Goal: Check status: Verify the current state of an ongoing process or item

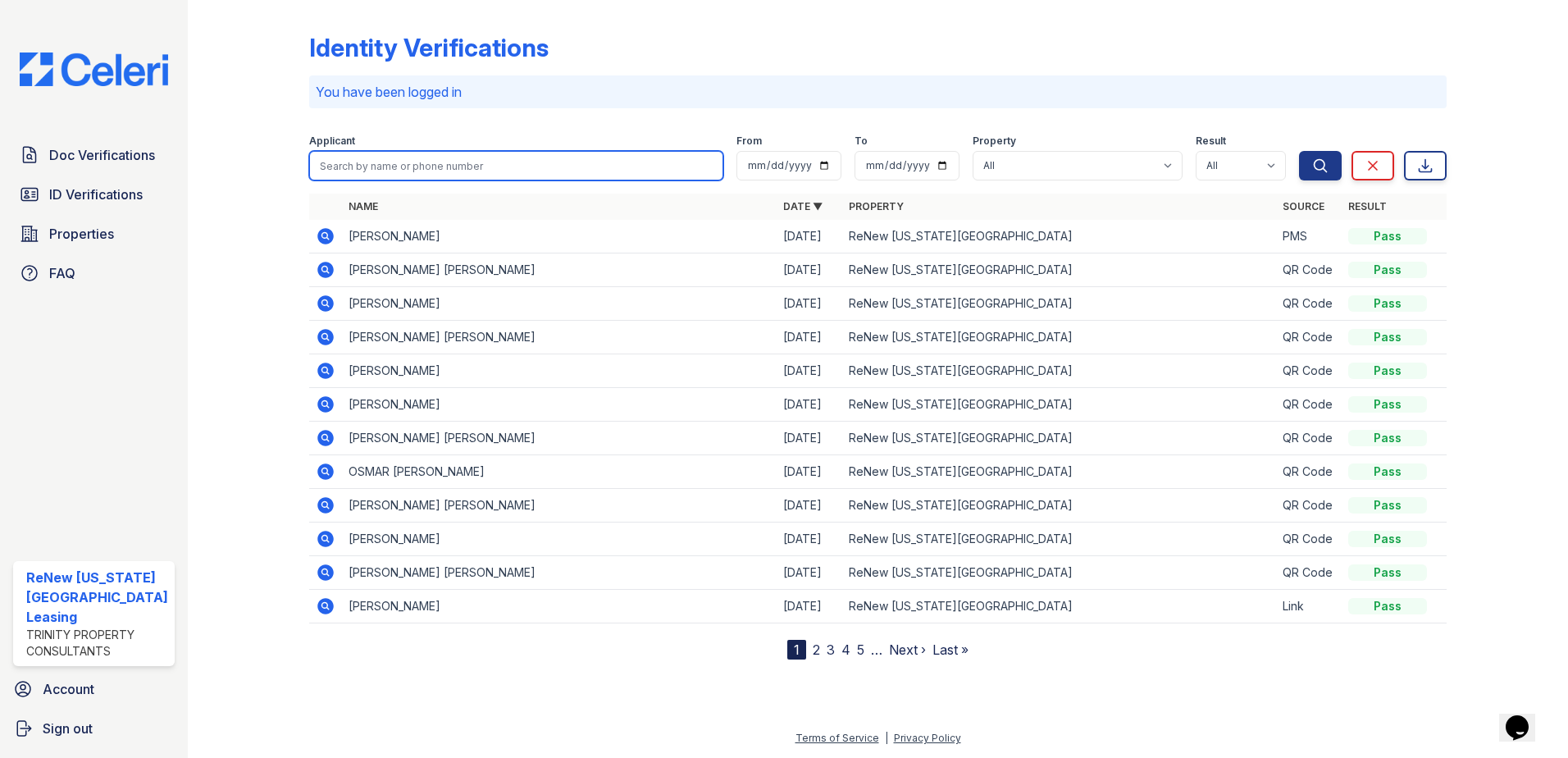
click at [466, 164] on input "search" at bounding box center [517, 166] width 415 height 29
type input "[PERSON_NAME]"
click at [1299, 151] on button "Search" at bounding box center [1320, 166] width 42 height 29
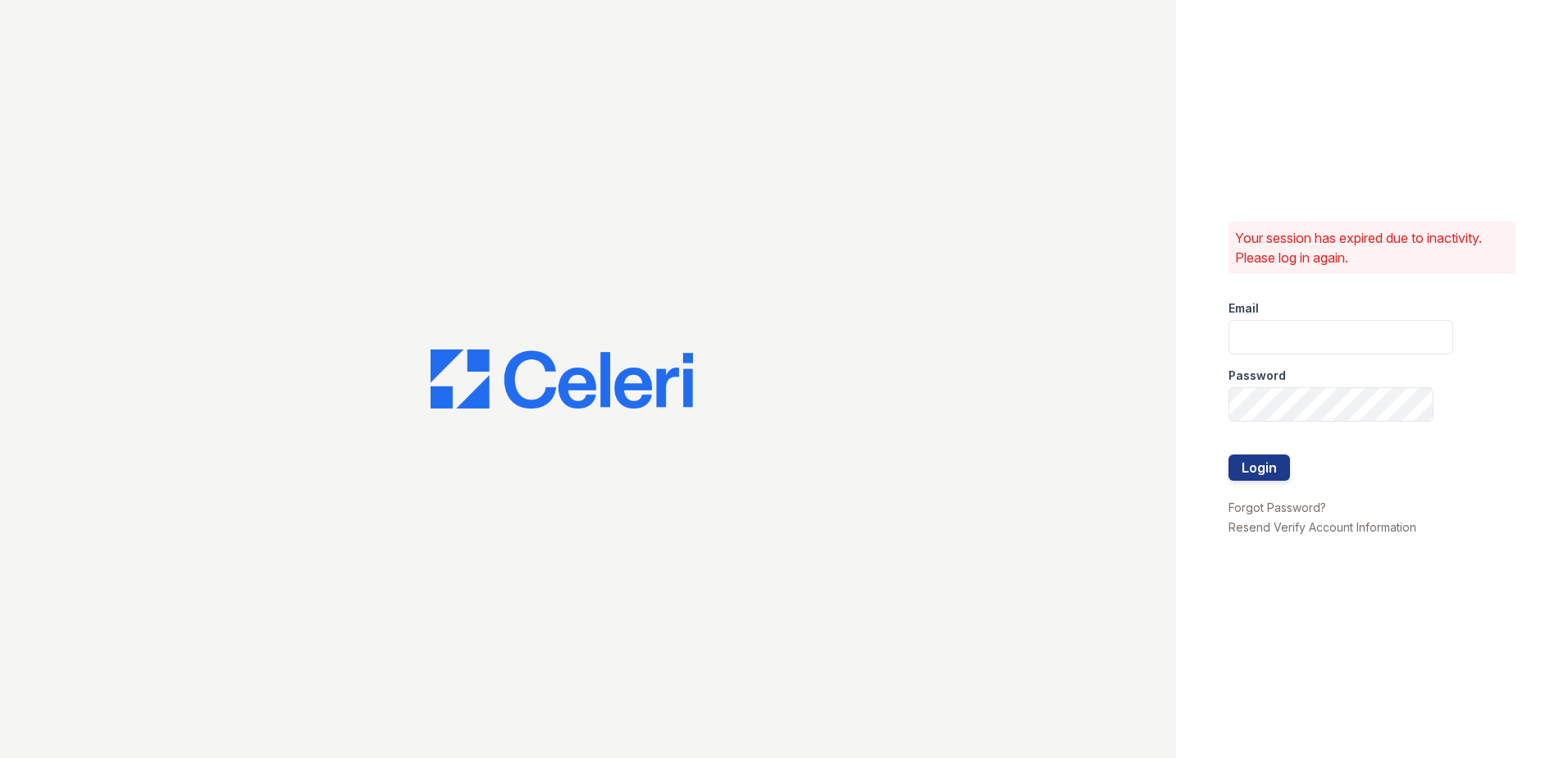
type input "renewvirginiabeach@trinity-pm.com"
click at [1259, 466] on button "Login" at bounding box center [1259, 467] width 61 height 26
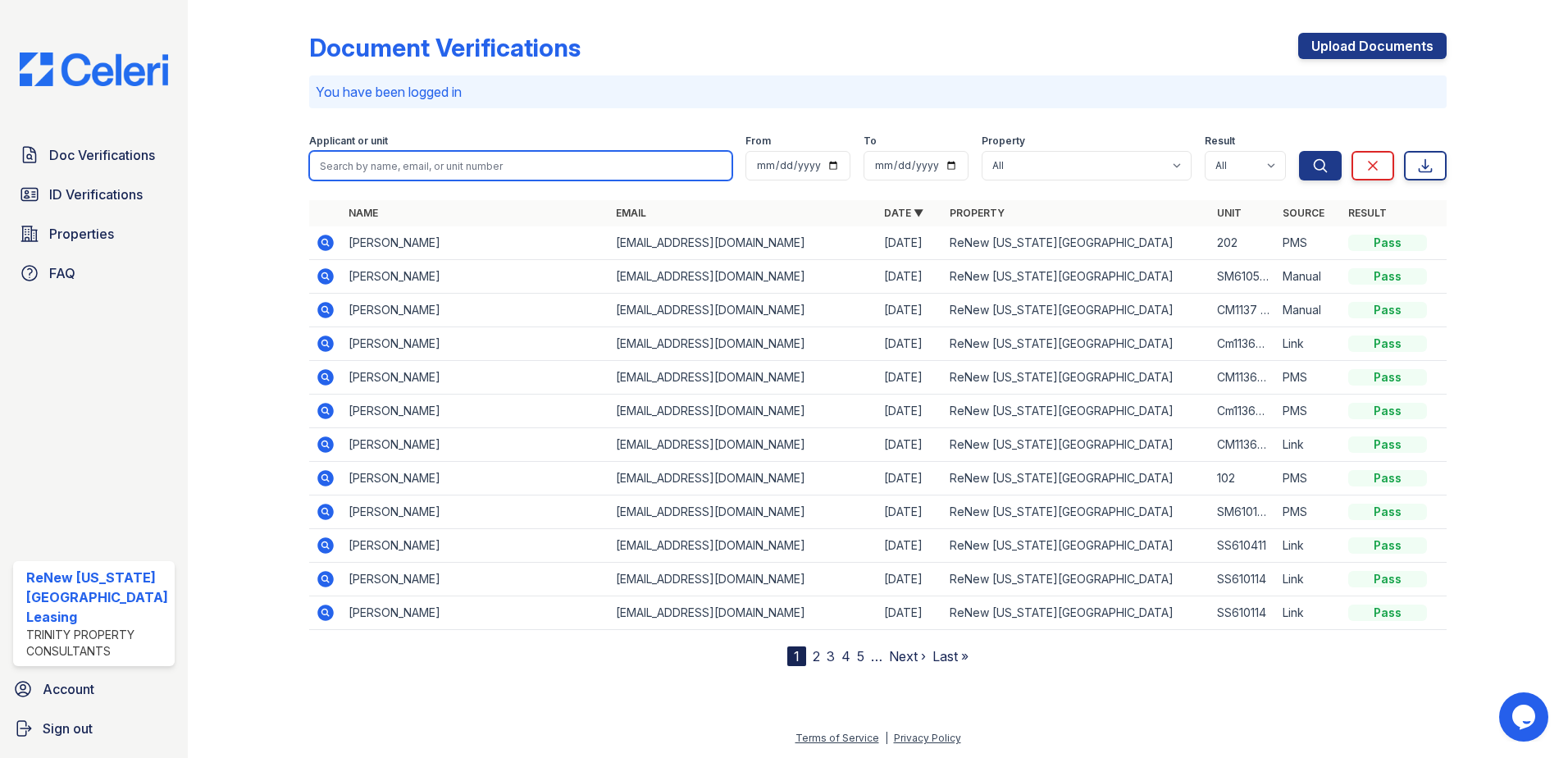
click at [511, 163] on input "search" at bounding box center [522, 166] width 424 height 29
type input "[PERSON_NAME]"
click at [1299, 151] on button "Search" at bounding box center [1320, 166] width 42 height 29
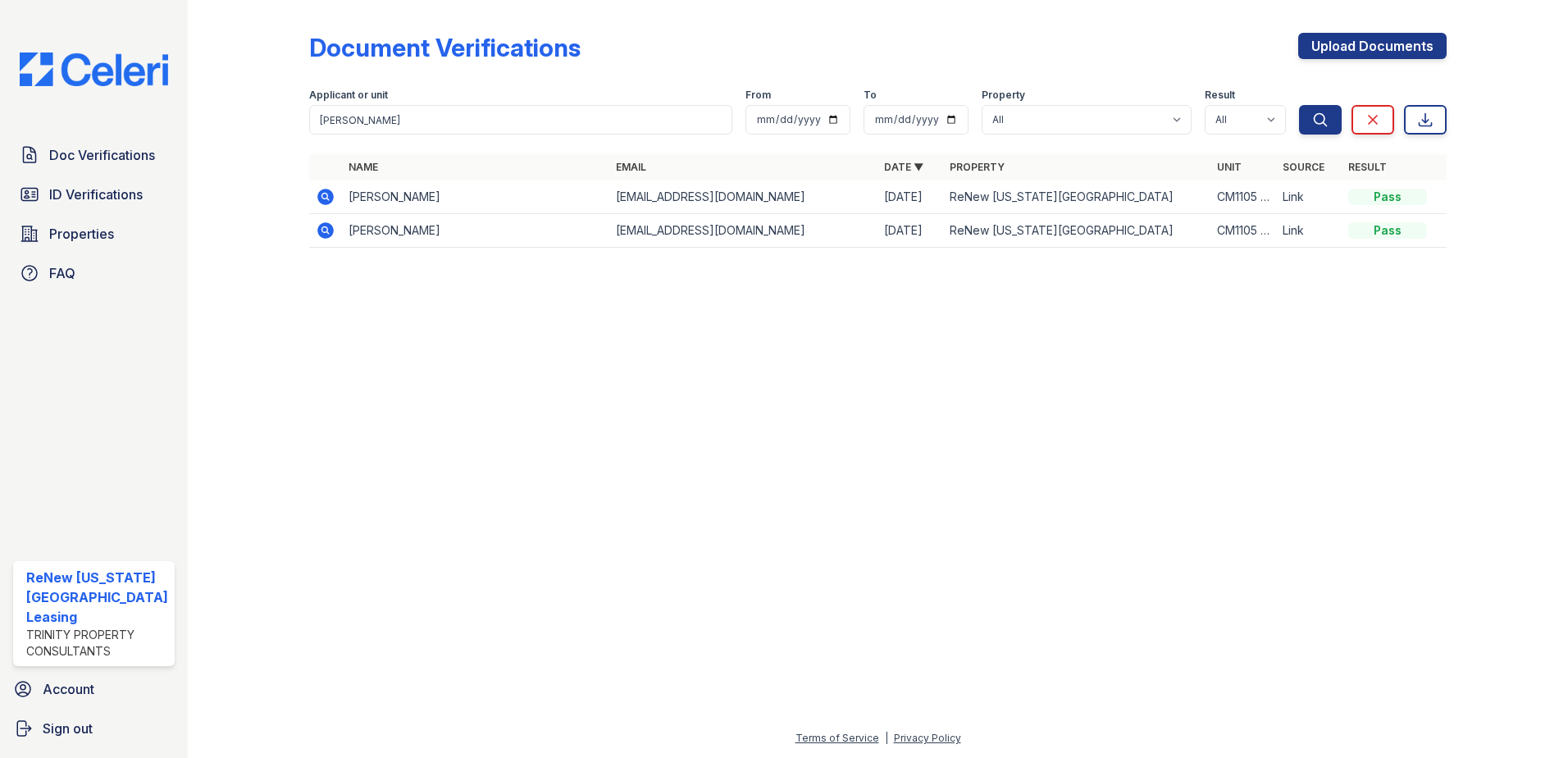
click at [326, 224] on icon at bounding box center [325, 230] width 16 height 16
click at [324, 197] on icon at bounding box center [324, 196] width 4 height 4
click at [317, 228] on icon at bounding box center [325, 230] width 20 height 20
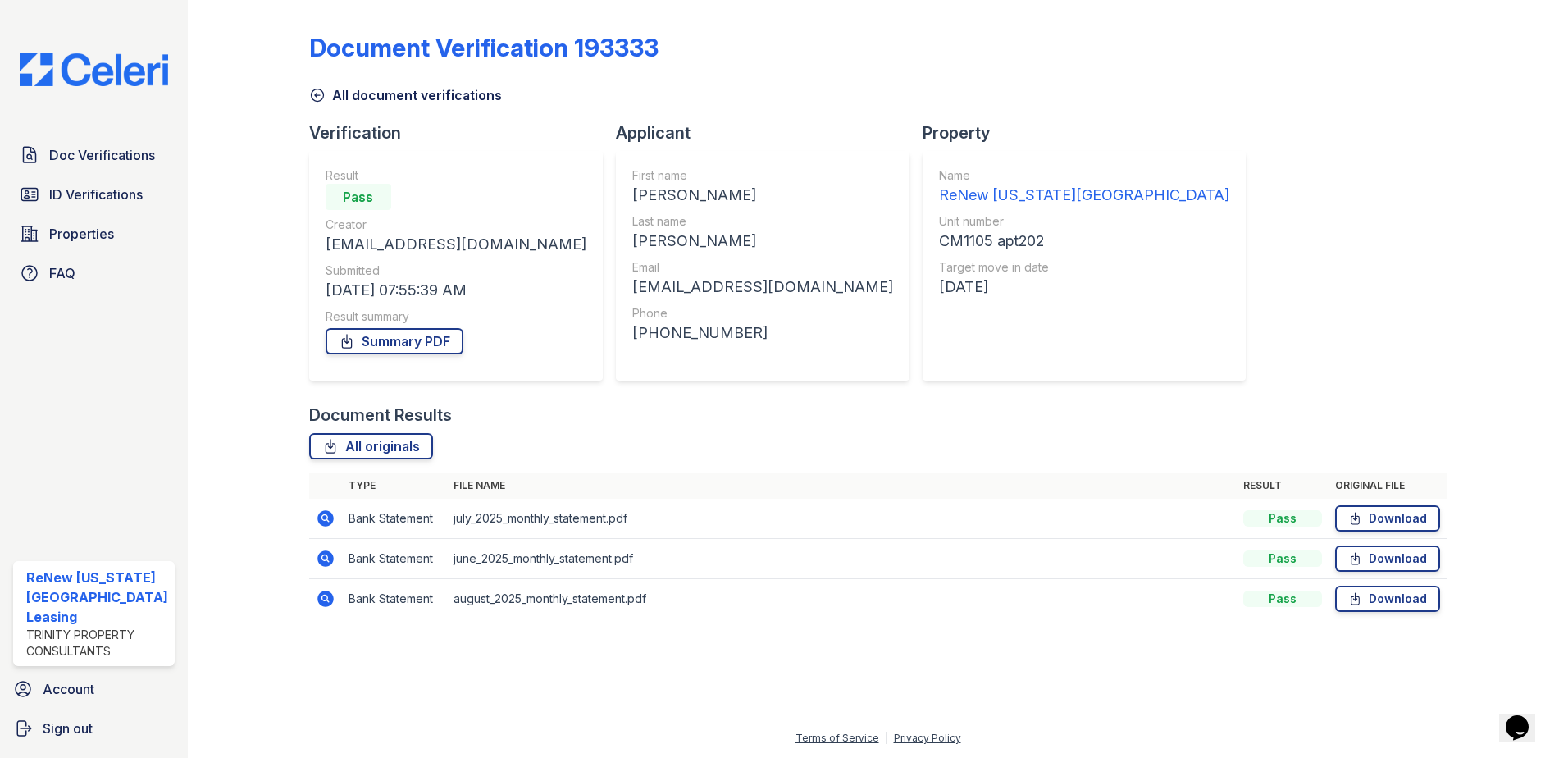
click at [232, 159] on div at bounding box center [262, 321] width 95 height 629
click at [74, 186] on span "ID Verifications" at bounding box center [96, 194] width 93 height 20
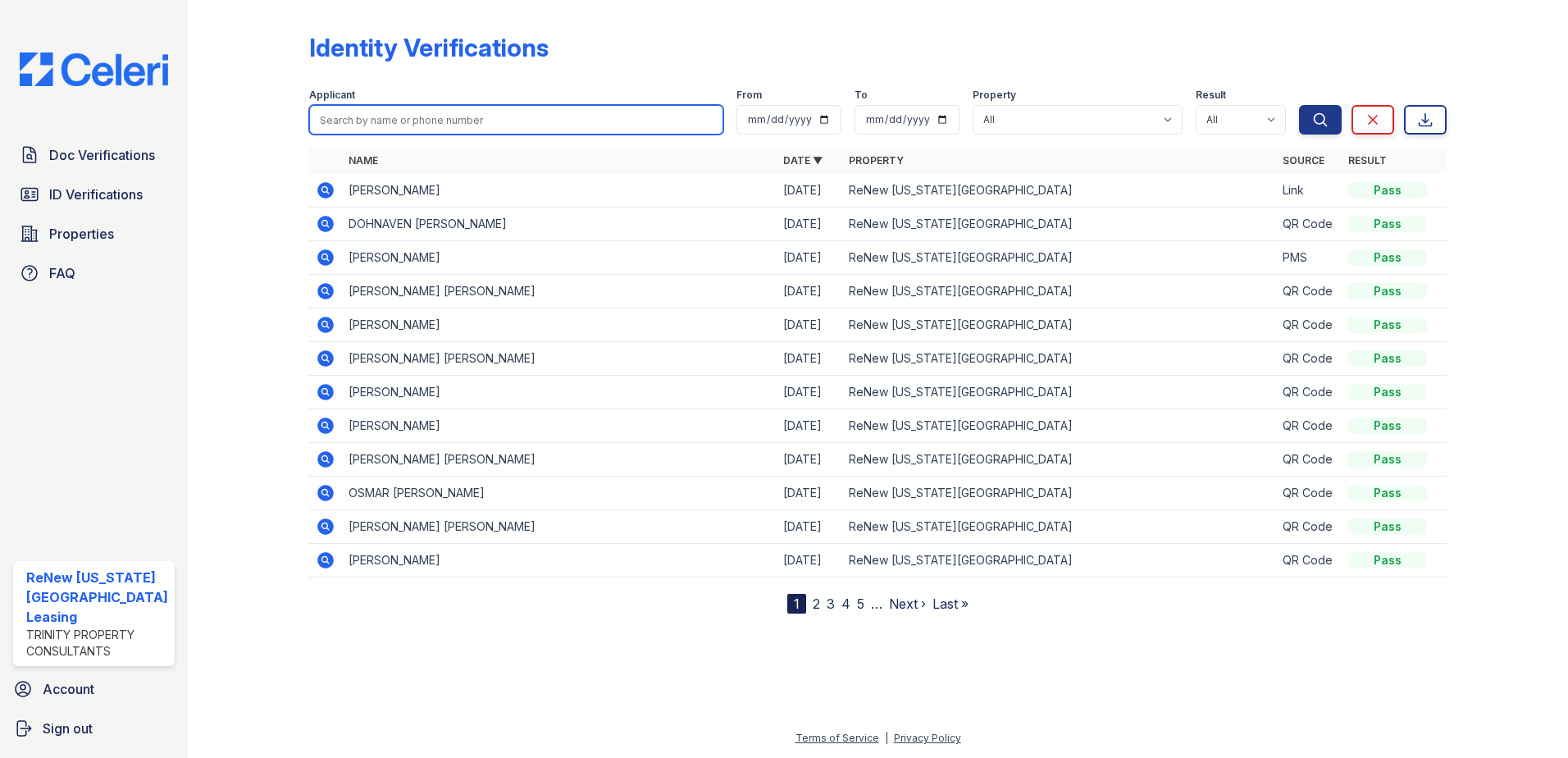
click at [459, 127] on input "search" at bounding box center [517, 119] width 415 height 29
type input "[PERSON_NAME]"
click at [1299, 105] on button "Search" at bounding box center [1320, 119] width 42 height 29
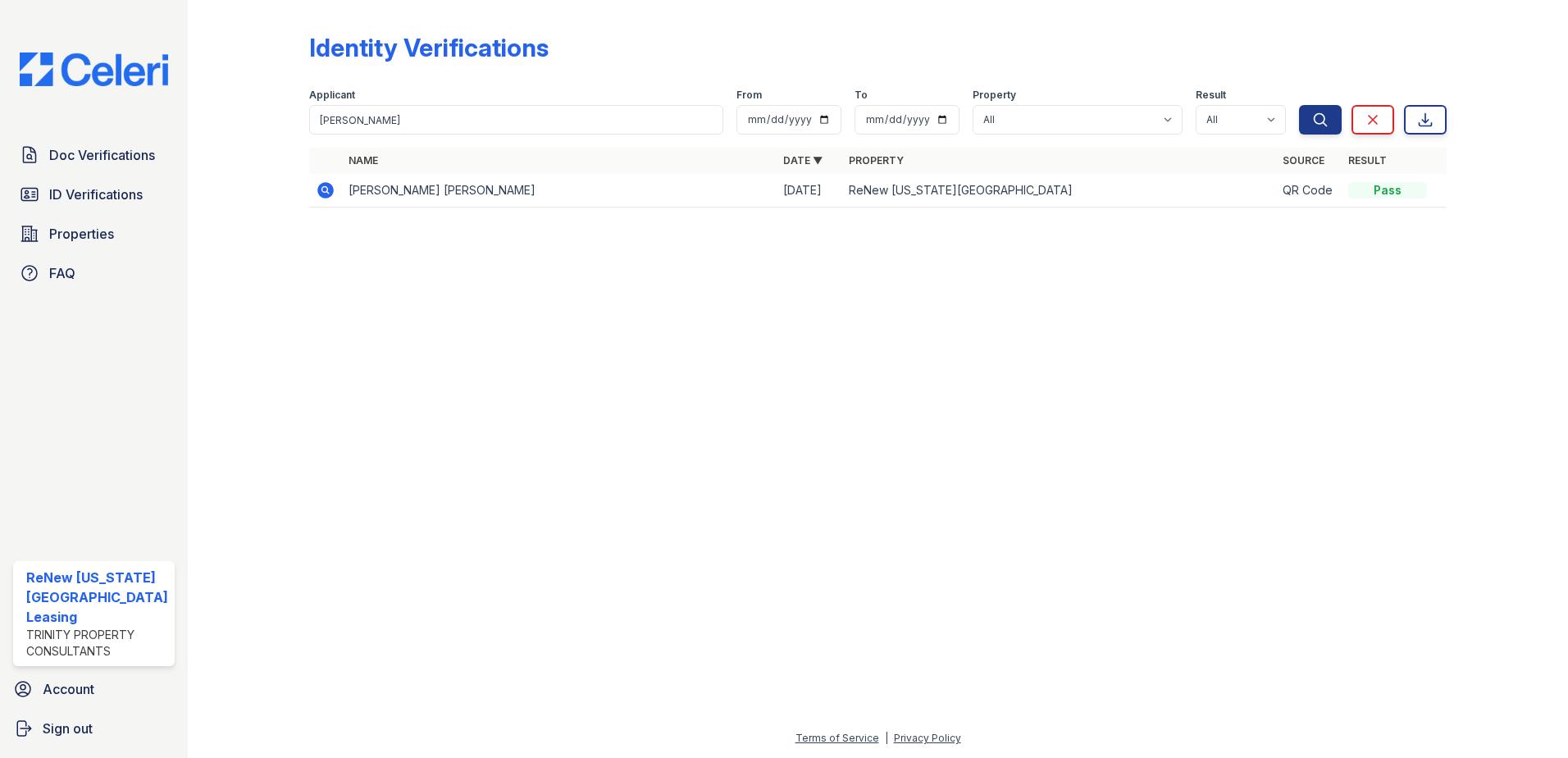
click at [320, 185] on icon at bounding box center [325, 190] width 16 height 16
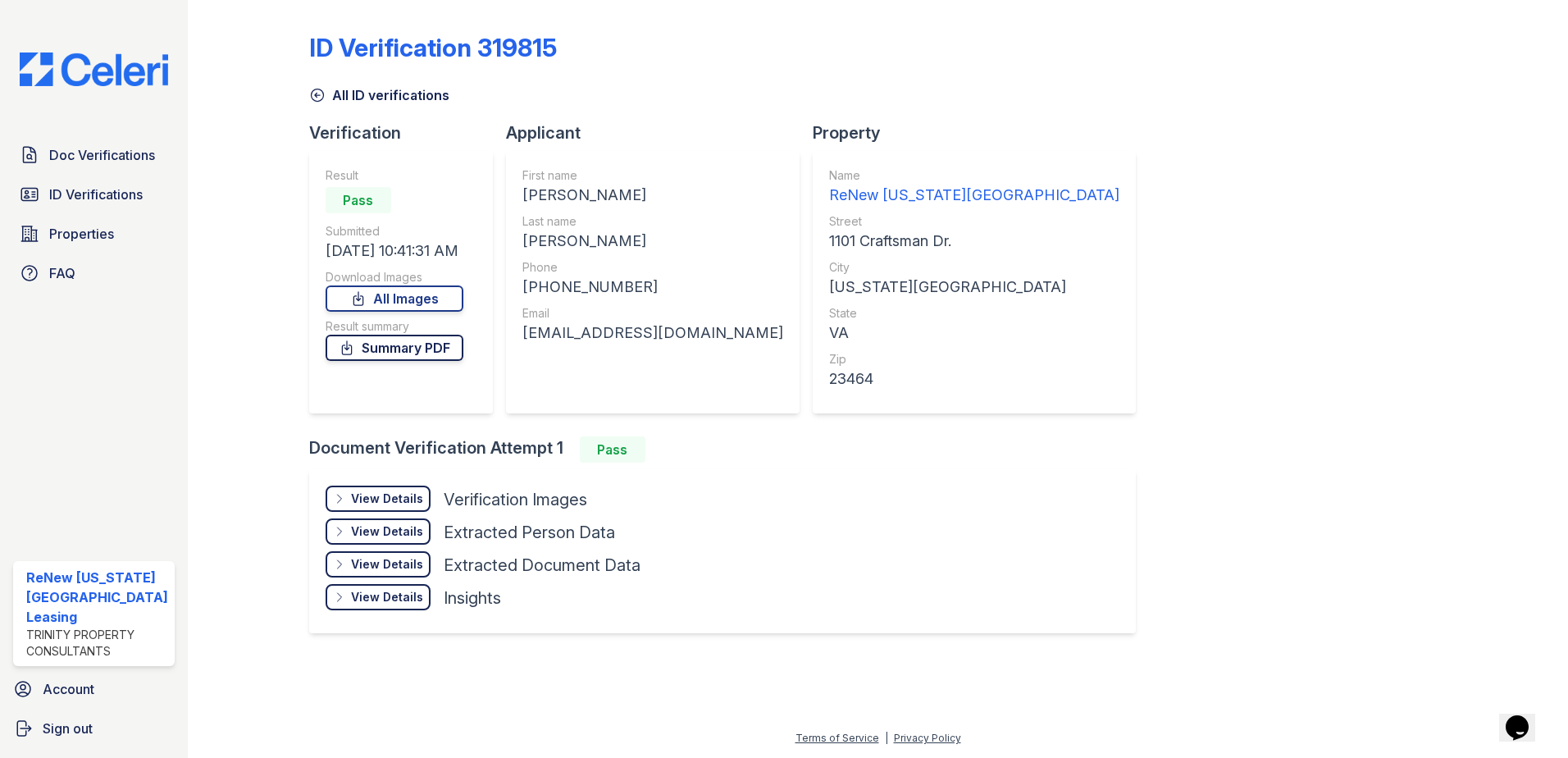
click at [390, 345] on link "Summary PDF" at bounding box center [394, 348] width 138 height 26
click at [394, 293] on link "All Images" at bounding box center [394, 299] width 138 height 26
